Goal: Transaction & Acquisition: Purchase product/service

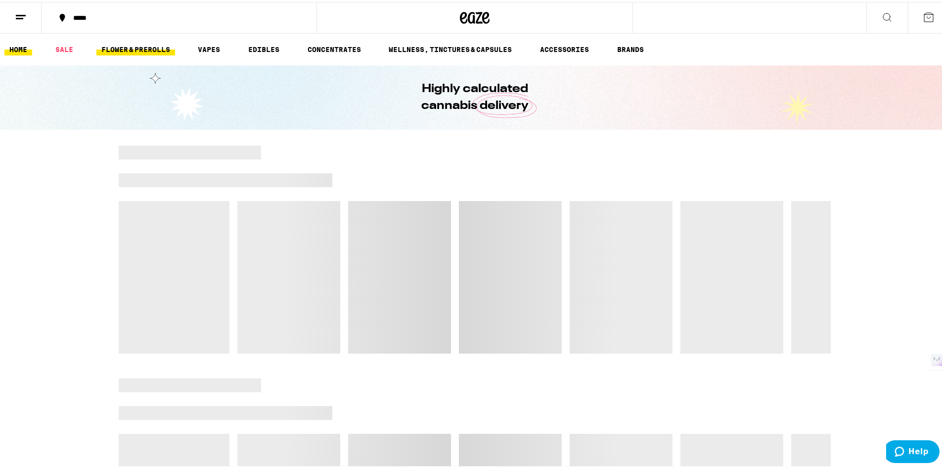
click at [127, 49] on link "FLOWER & PREROLLS" at bounding box center [135, 48] width 79 height 12
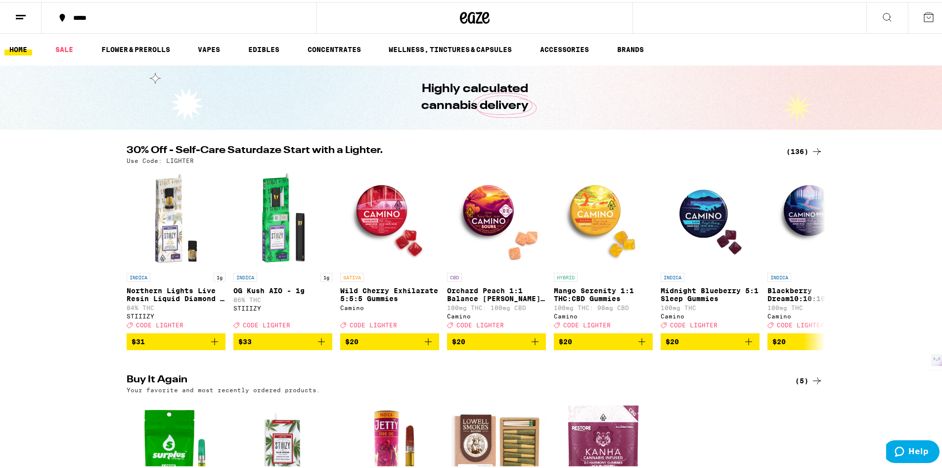
click at [119, 38] on ul "HOME SALE FLOWER & PREROLLS VAPES EDIBLES CONCENTRATES WELLNESS, TINCTURES & CA…" at bounding box center [475, 48] width 950 height 32
click at [119, 46] on link "FLOWER & PREROLLS" at bounding box center [135, 48] width 79 height 12
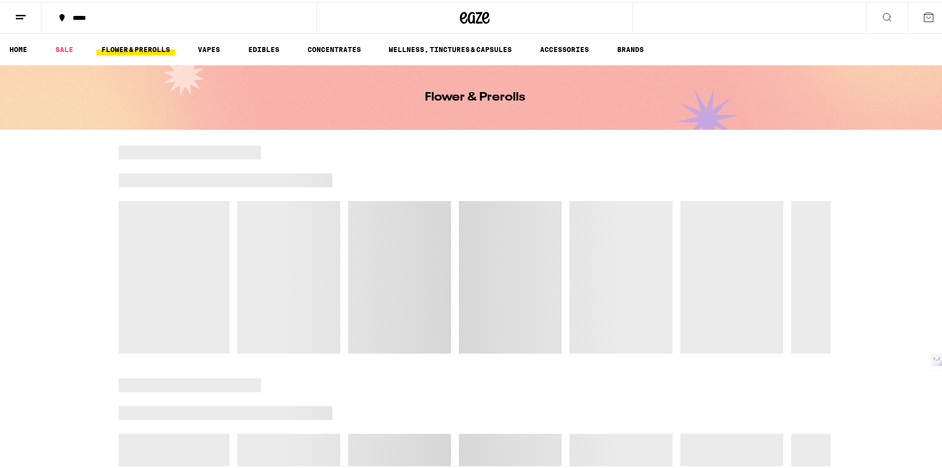
click at [119, 47] on link "FLOWER & PREROLLS" at bounding box center [135, 48] width 79 height 12
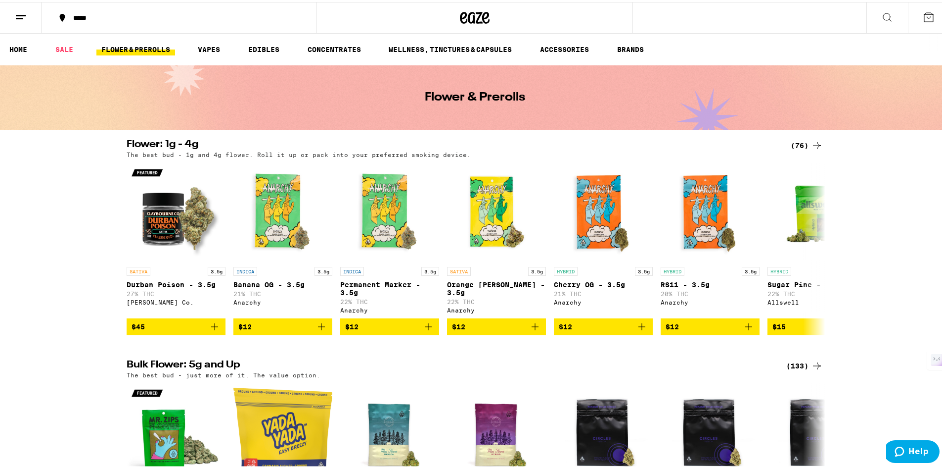
click at [800, 144] on div "(76)" at bounding box center [807, 144] width 32 height 12
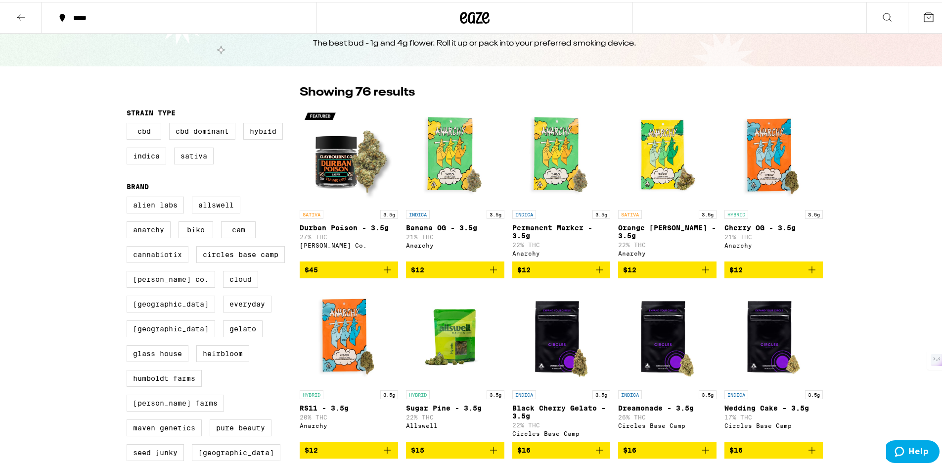
scroll to position [49, 0]
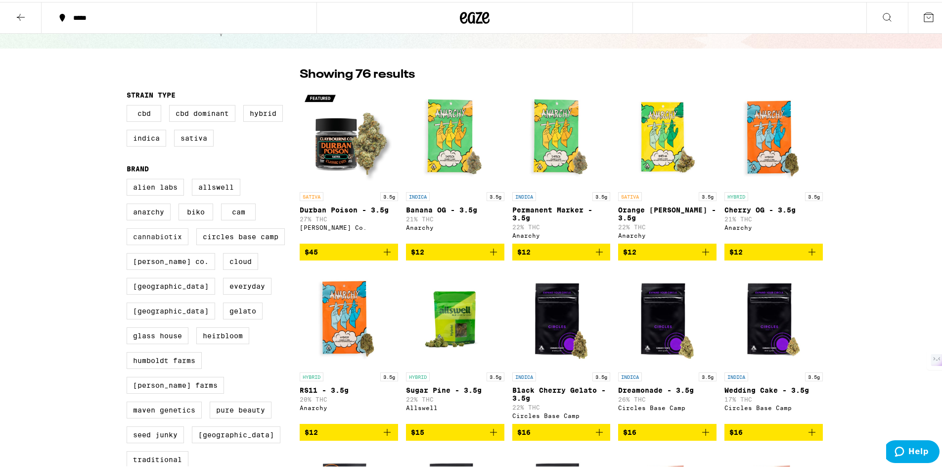
click at [161, 243] on label "Cannabiotix" at bounding box center [158, 234] width 62 height 17
click at [129, 179] on input "Cannabiotix" at bounding box center [129, 178] width 0 height 0
checkbox input "true"
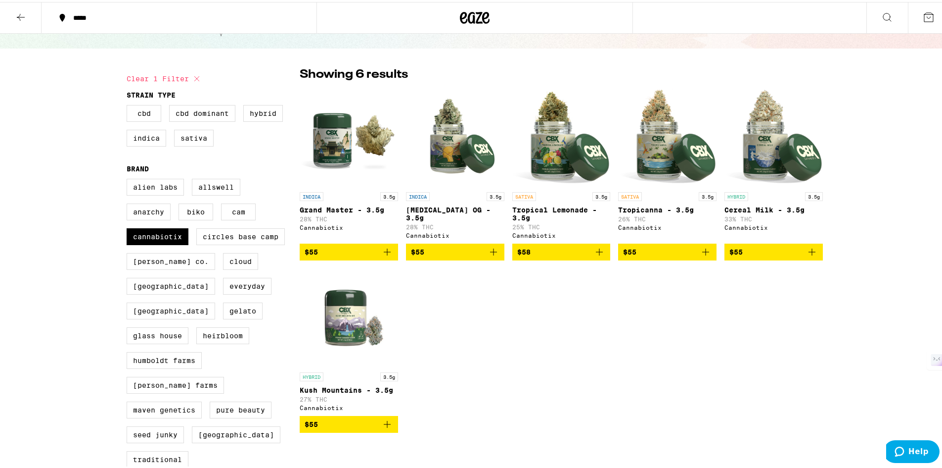
scroll to position [99, 0]
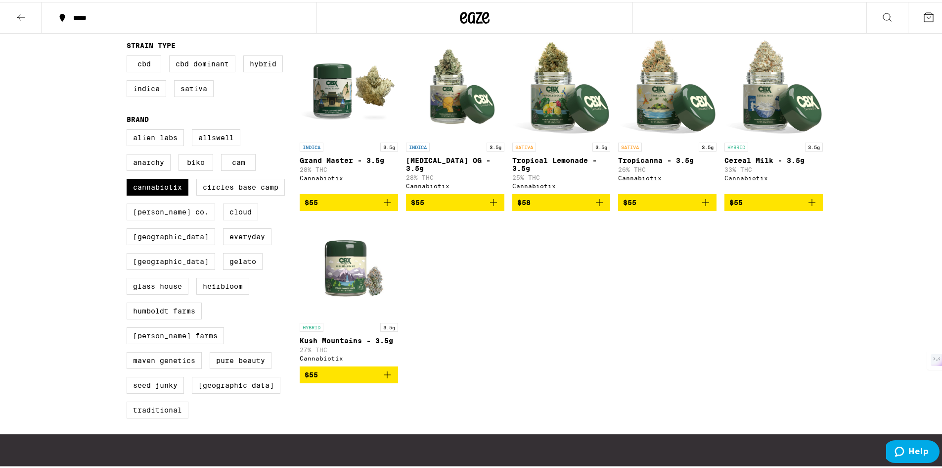
click at [65, 239] on div "***** ***** Flower: 1g - 4g The best bud - 1g and 4g flower. Roll it up or pack…" at bounding box center [475, 244] width 950 height 687
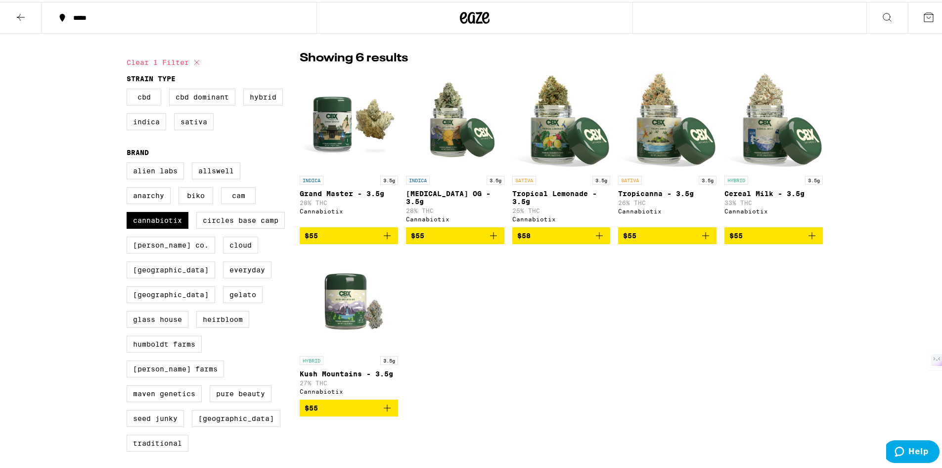
scroll to position [49, 0]
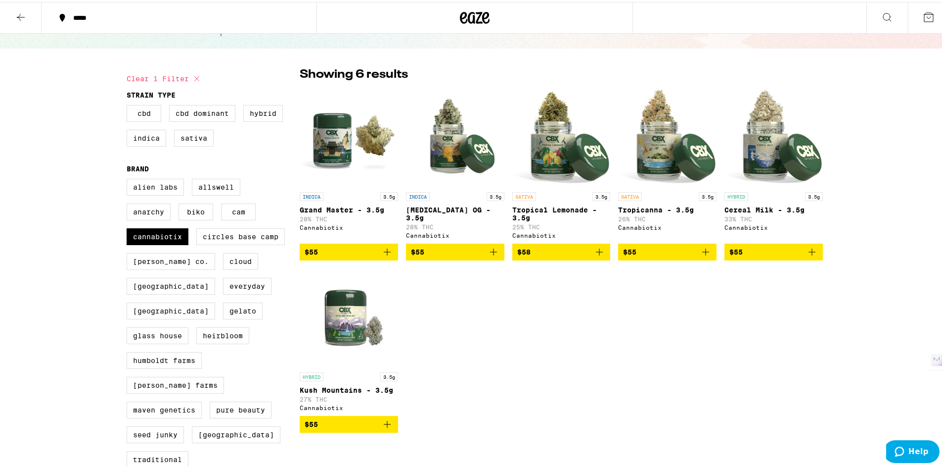
click at [816, 258] on button "$55" at bounding box center [774, 249] width 98 height 17
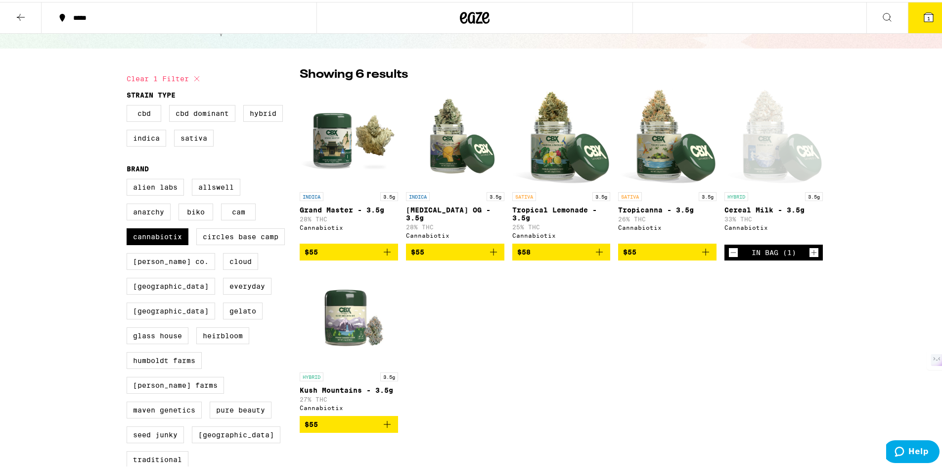
click at [669, 324] on div "INDICA 3.5g Grand Master - 3.5g 28% THC Cannabiotix $55 INDICA 3.5g [MEDICAL_DA…" at bounding box center [561, 258] width 523 height 344
click at [601, 255] on icon "Add to bag" at bounding box center [600, 250] width 12 height 12
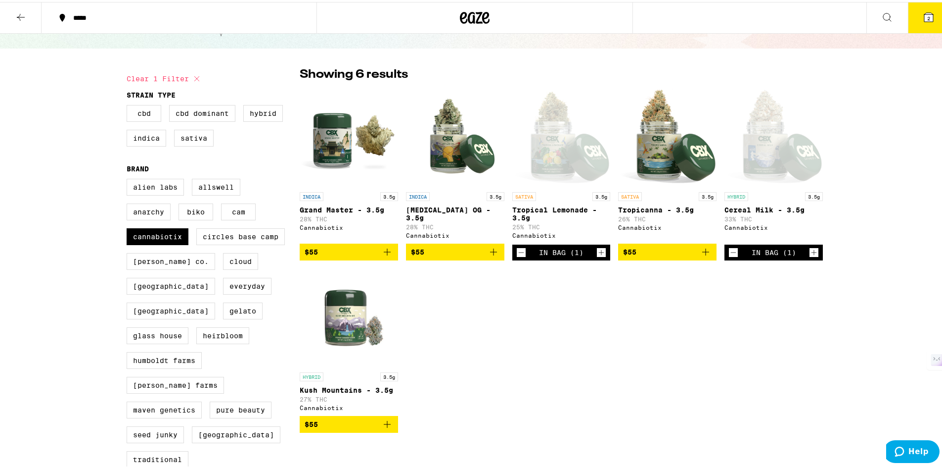
click at [612, 313] on div "INDICA 3.5g Grand Master - 3.5g 28% THC Cannabiotix $55 INDICA 3.5g [MEDICAL_DA…" at bounding box center [561, 258] width 523 height 344
click at [517, 253] on icon "Decrement" at bounding box center [521, 250] width 9 height 12
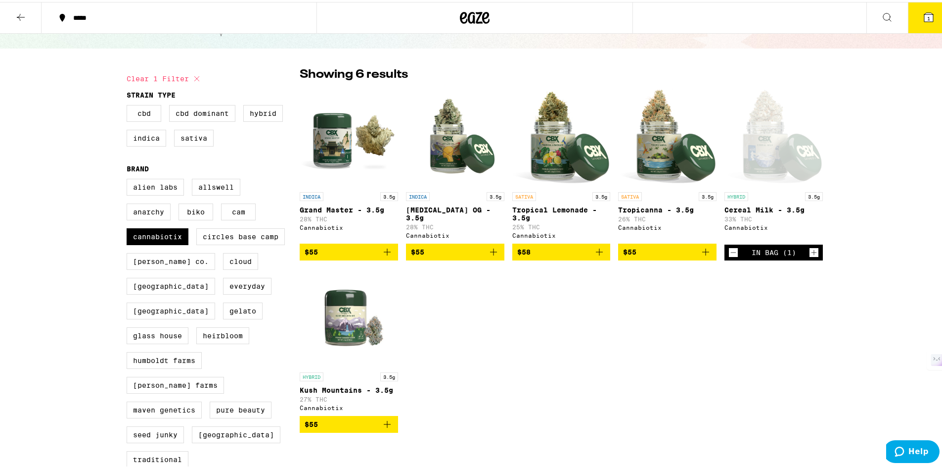
click at [725, 253] on div "In Bag (1)" at bounding box center [774, 250] width 98 height 16
drag, startPoint x: 729, startPoint y: 259, endPoint x: 726, endPoint y: 264, distance: 5.8
click at [729, 256] on icon "Decrement" at bounding box center [733, 250] width 9 height 12
